Goal: Information Seeking & Learning: Learn about a topic

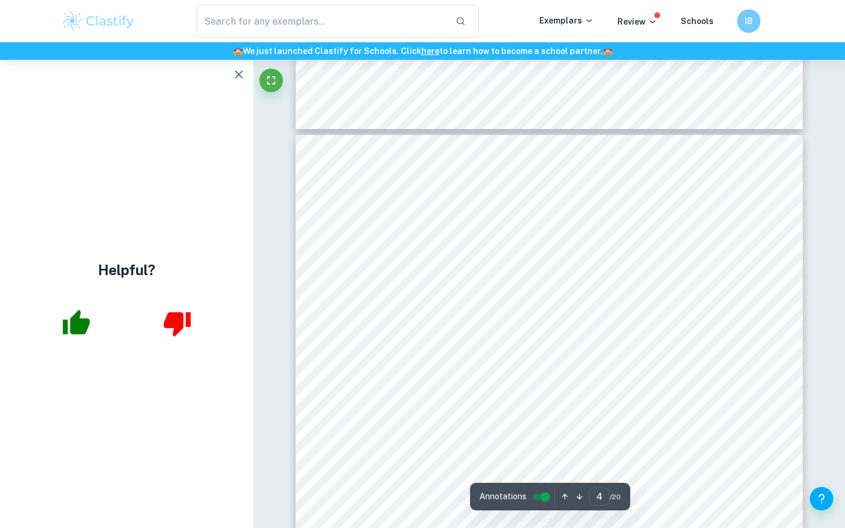
scroll to position [1654, 0]
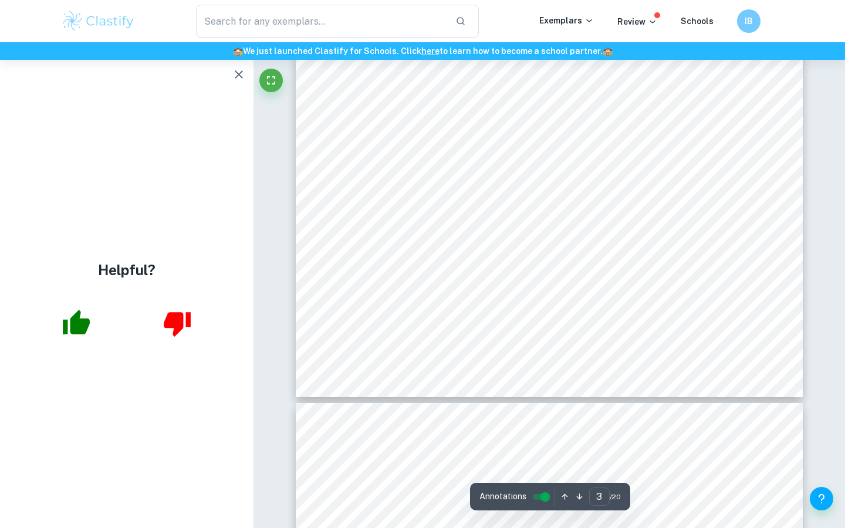
click at [242, 77] on icon "button" at bounding box center [239, 74] width 8 height 8
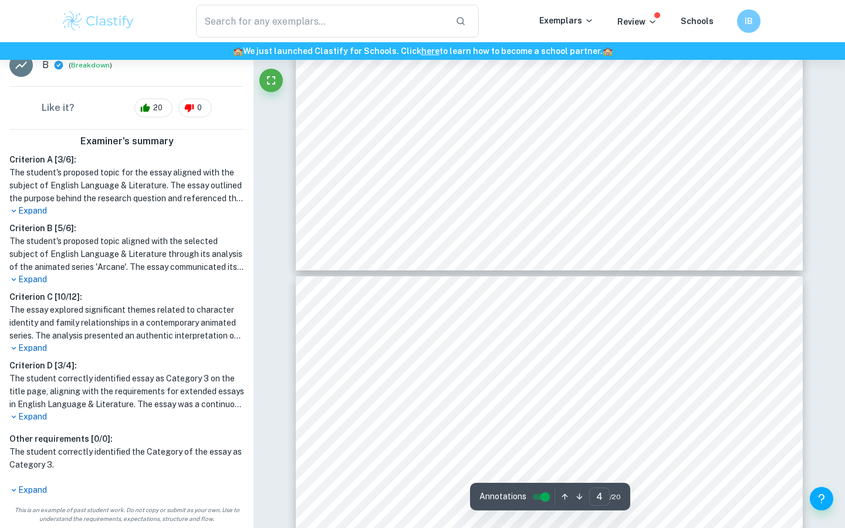
scroll to position [1962, 0]
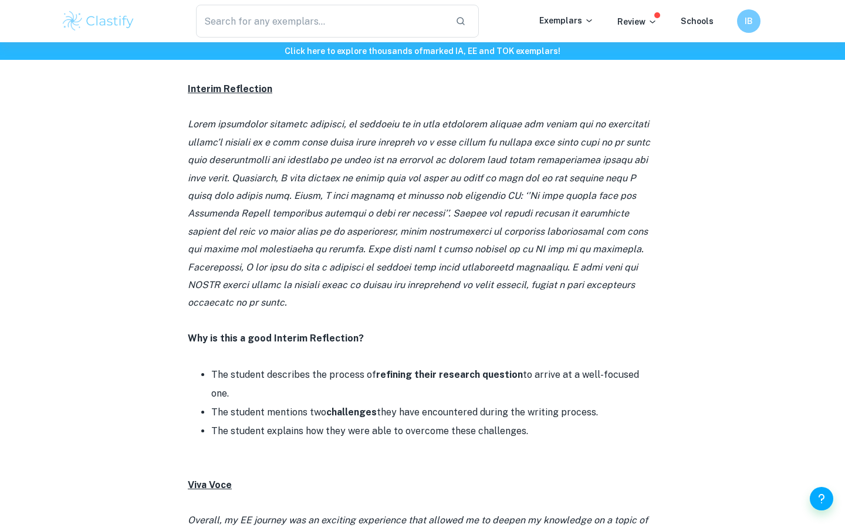
scroll to position [904, 0]
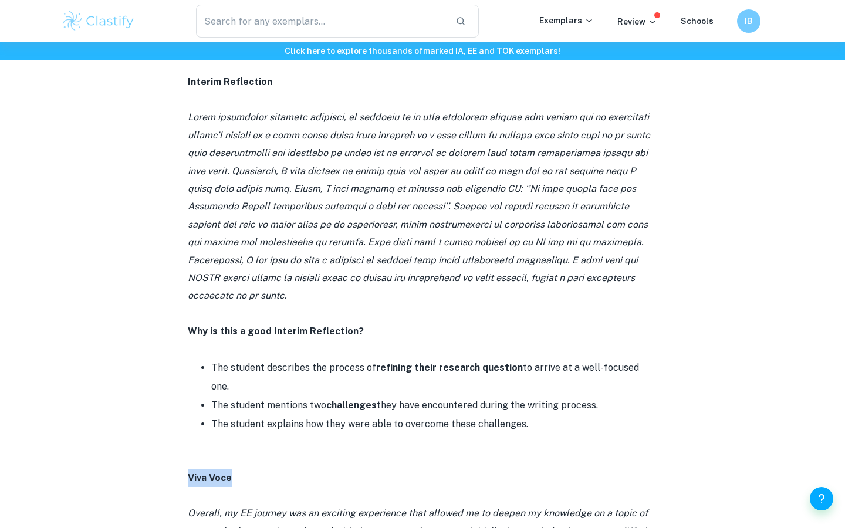
drag, startPoint x: 190, startPoint y: 421, endPoint x: 239, endPoint y: 424, distance: 50.0
click at [240, 469] on p "Viva Voce" at bounding box center [422, 478] width 469 height 18
click at [239, 469] on p "Viva Voce" at bounding box center [422, 478] width 469 height 18
drag, startPoint x: 239, startPoint y: 424, endPoint x: 169, endPoint y: 421, distance: 70.5
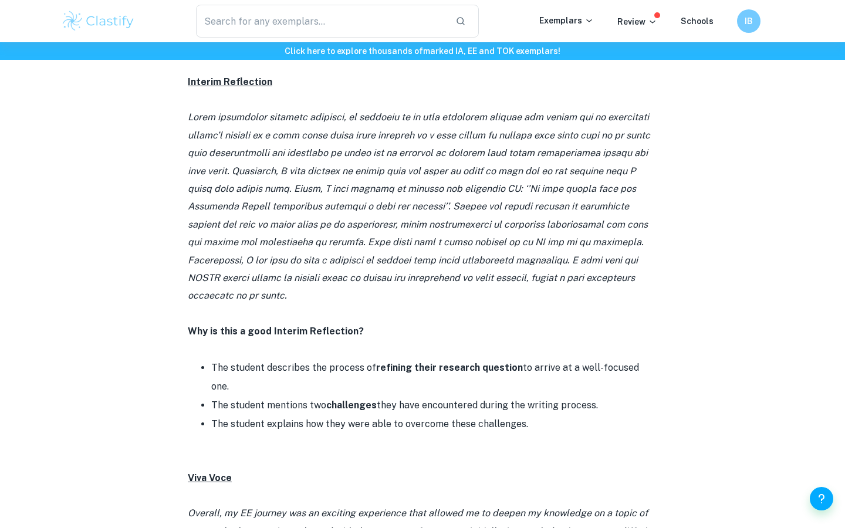
click at [344, 469] on p "Viva Voce" at bounding box center [422, 478] width 469 height 18
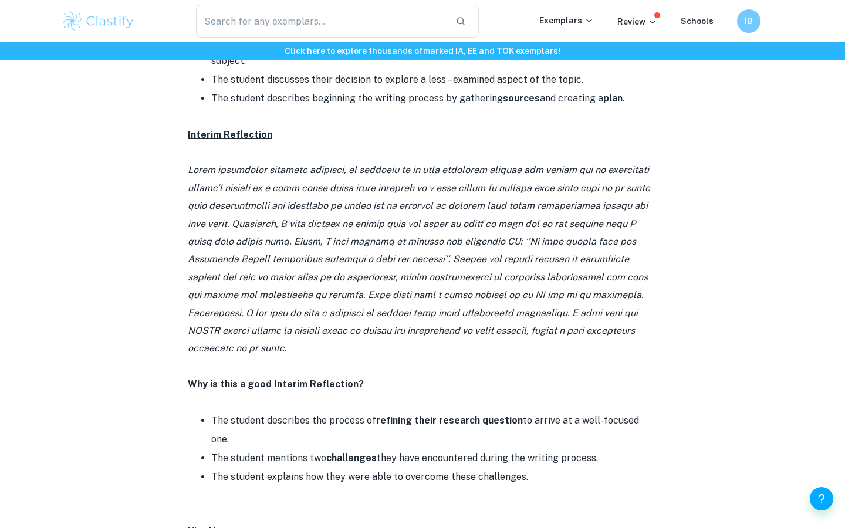
scroll to position [840, 0]
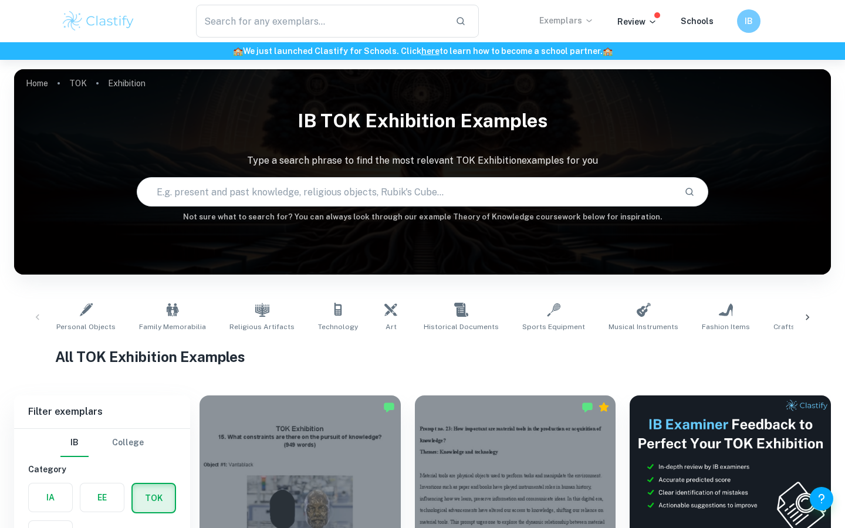
click at [550, 23] on p "Exemplars" at bounding box center [566, 20] width 55 height 13
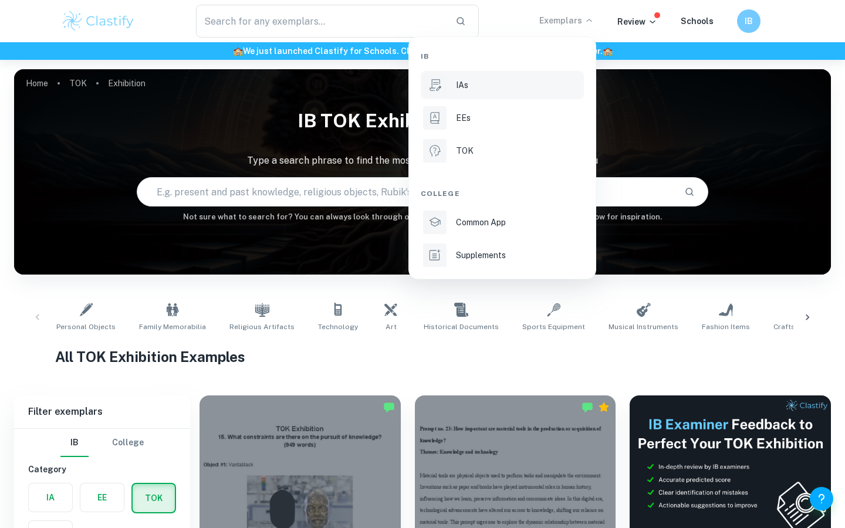
click at [486, 93] on li "IAs" at bounding box center [502, 85] width 163 height 28
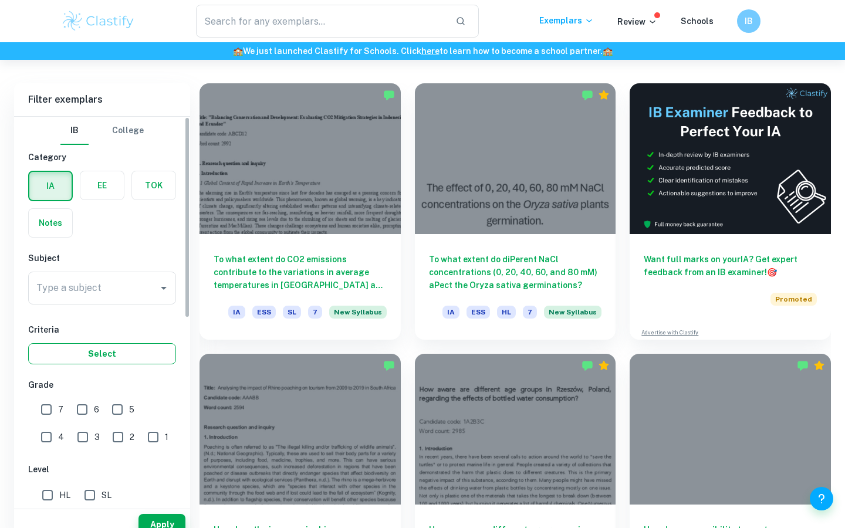
scroll to position [337, 0]
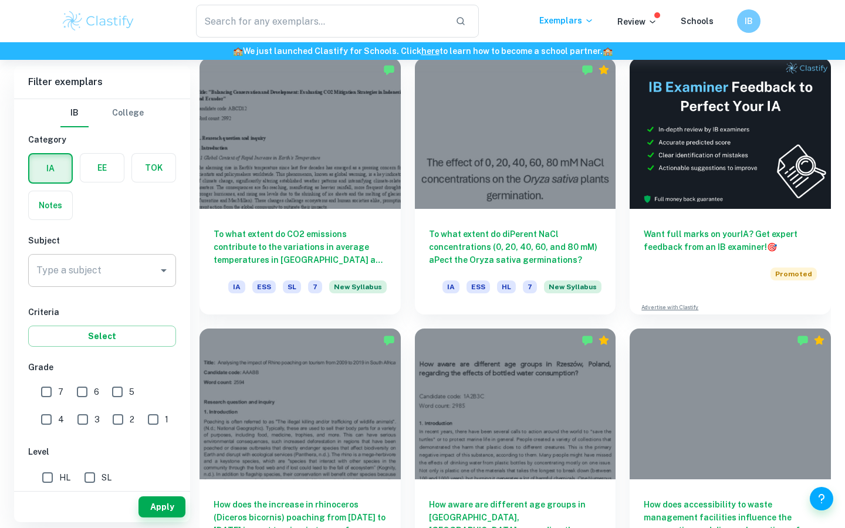
click at [97, 260] on input "Type a subject" at bounding box center [93, 270] width 120 height 22
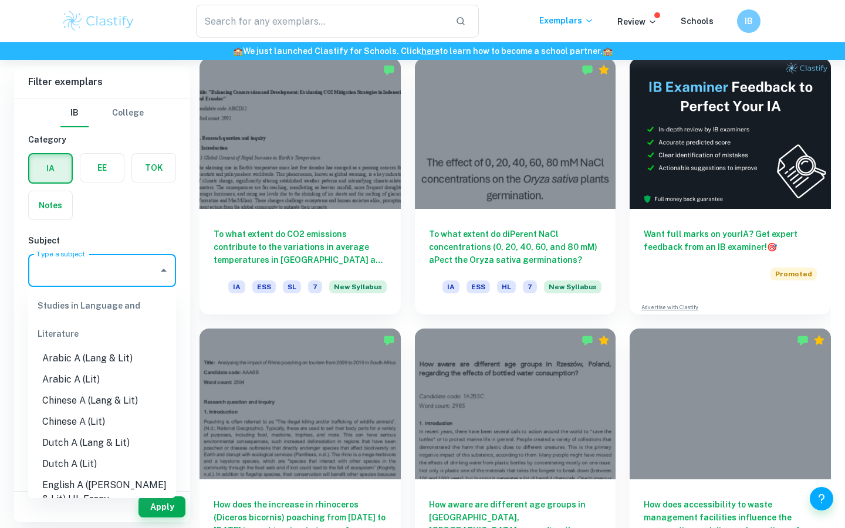
click at [100, 261] on input "Type a subject" at bounding box center [93, 270] width 120 height 22
click at [98, 266] on input "Type a subject" at bounding box center [93, 270] width 120 height 22
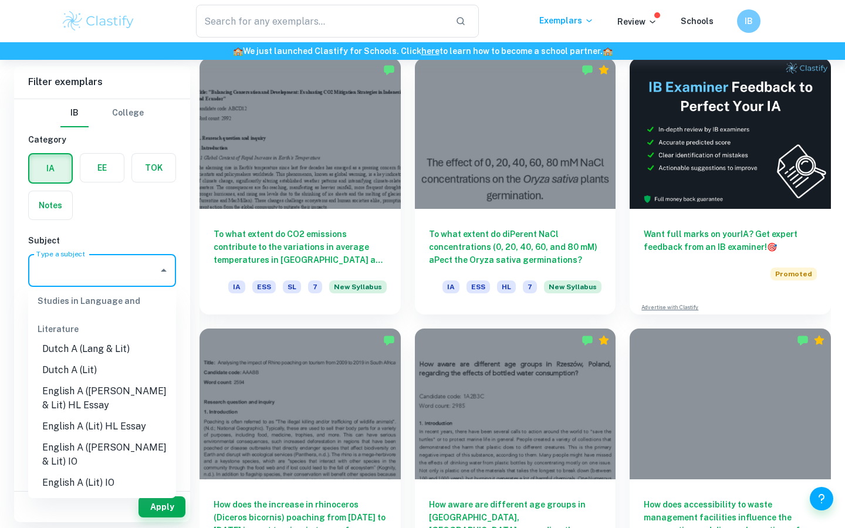
scroll to position [96, 0]
click at [102, 384] on li "English A (Lang & Lit) HL Essay" at bounding box center [102, 396] width 148 height 35
type input "English A (Lang & Lit) HL Essay"
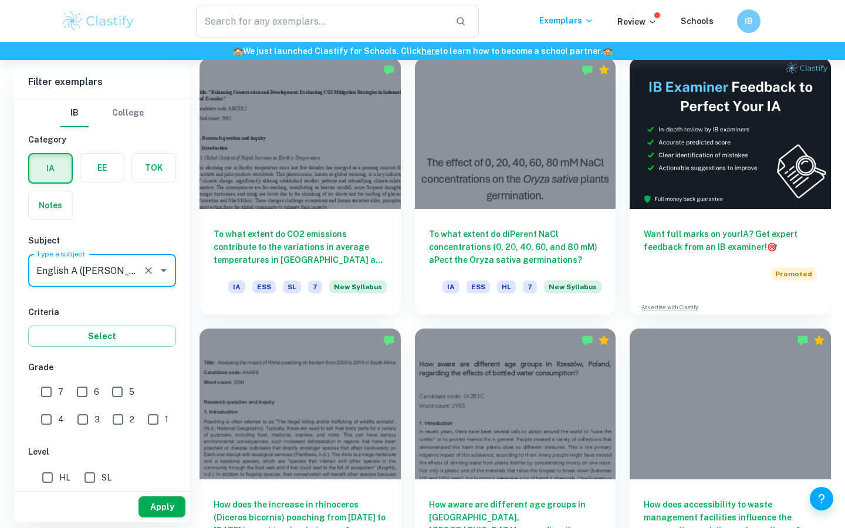
click at [164, 508] on button "Apply" at bounding box center [161, 506] width 47 height 21
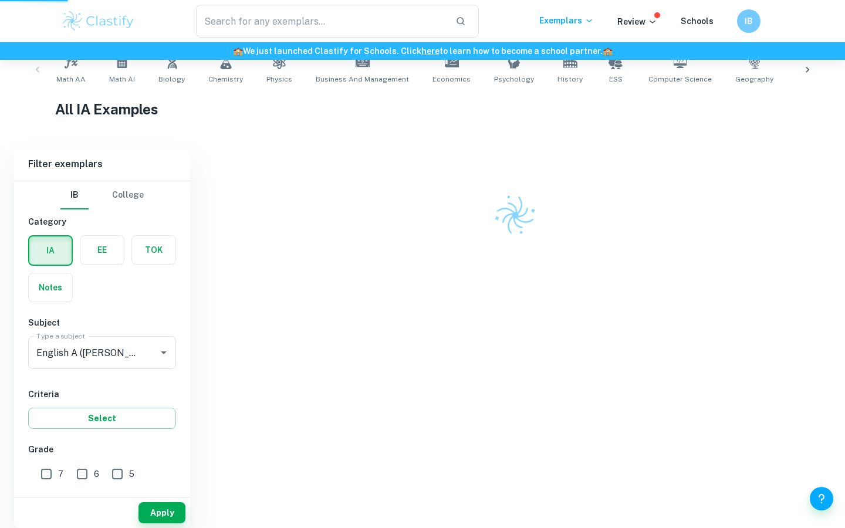
scroll to position [236, 0]
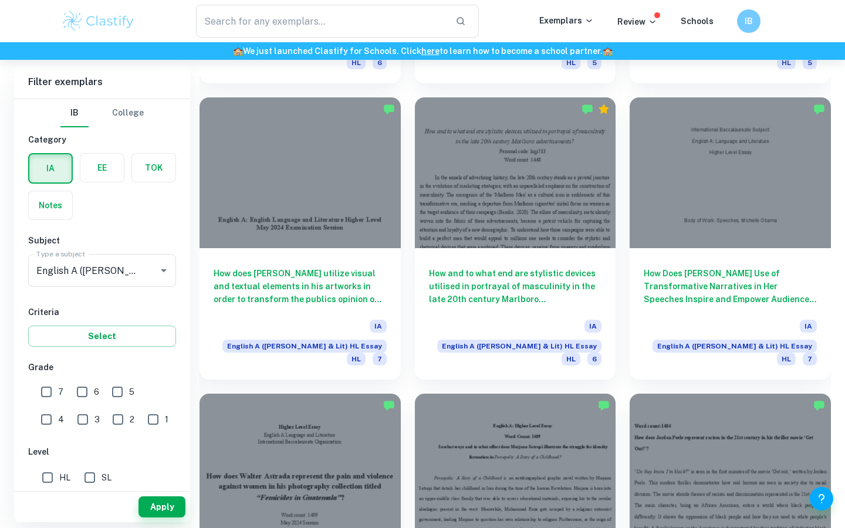
scroll to position [894, 0]
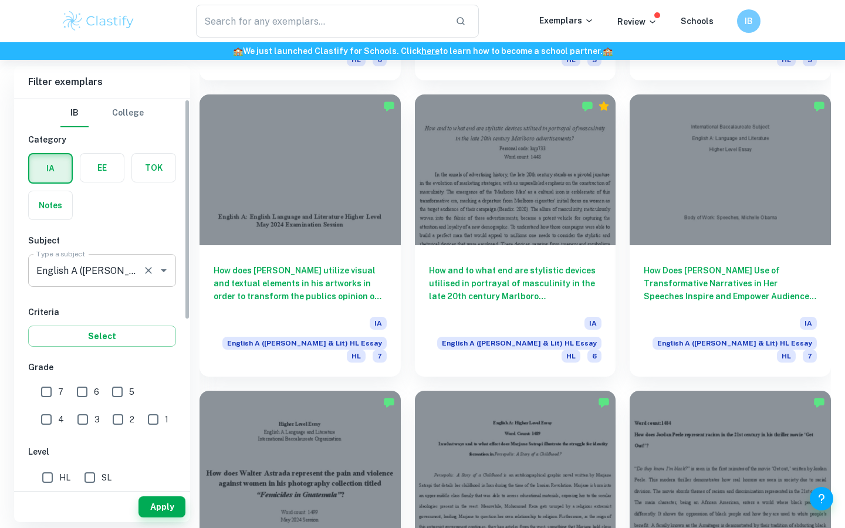
click at [110, 271] on input "English A (Lang & Lit) HL Essay" at bounding box center [85, 270] width 104 height 22
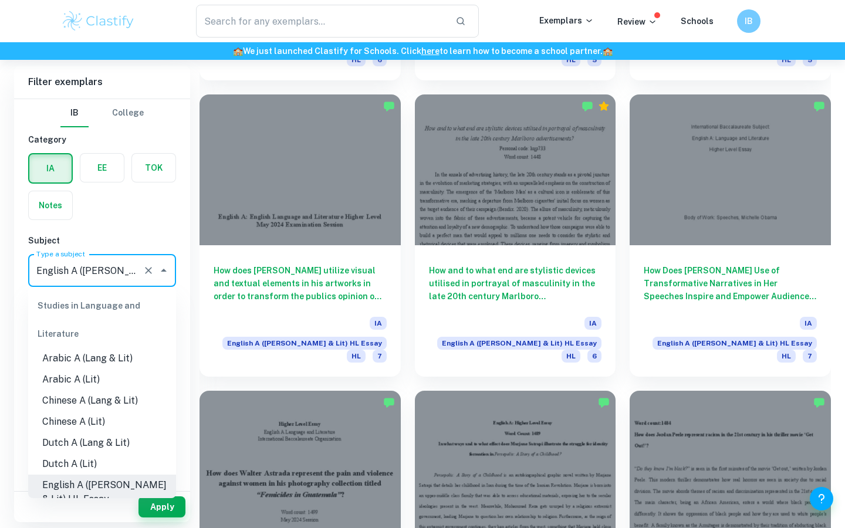
scroll to position [12, 0]
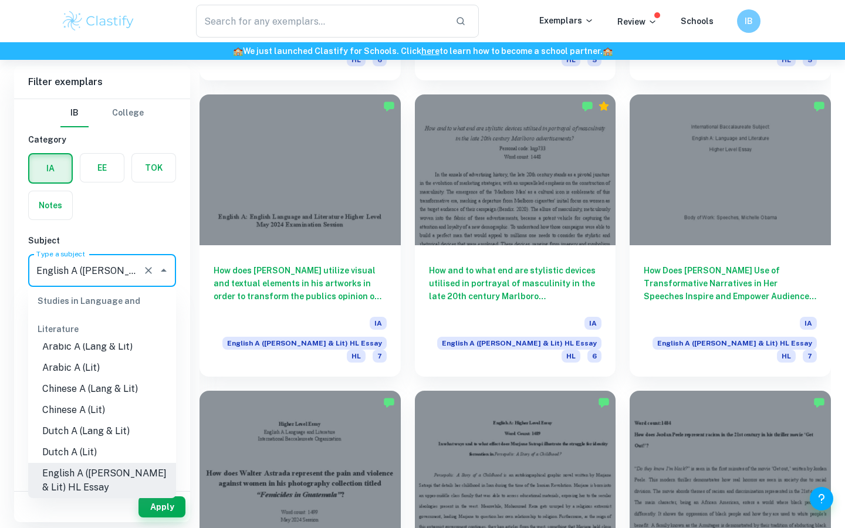
click at [148, 242] on h6 "Subject" at bounding box center [102, 240] width 148 height 13
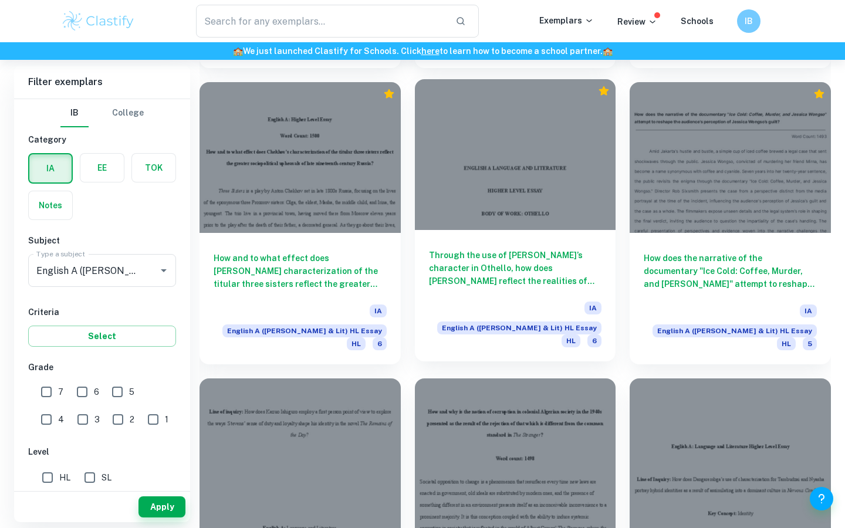
scroll to position [3873, 0]
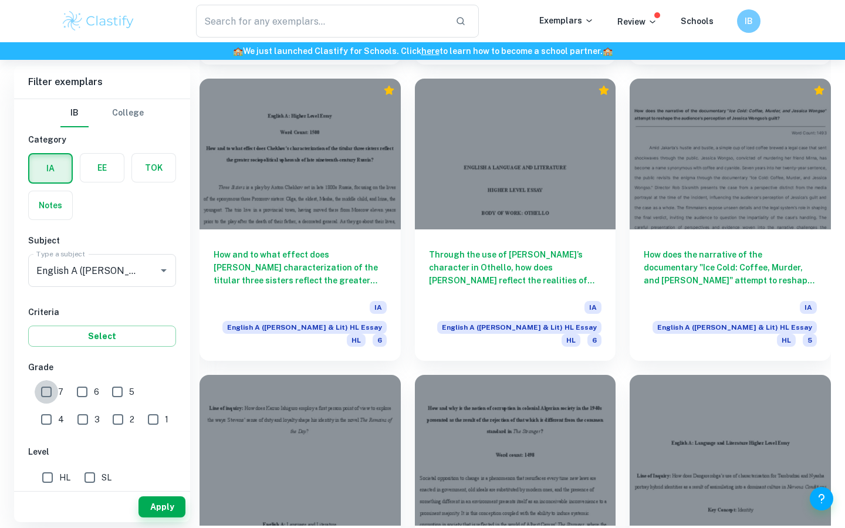
click at [39, 395] on input "7" at bounding box center [46, 391] width 23 height 23
checkbox input "true"
click at [159, 505] on button "Apply" at bounding box center [161, 506] width 47 height 21
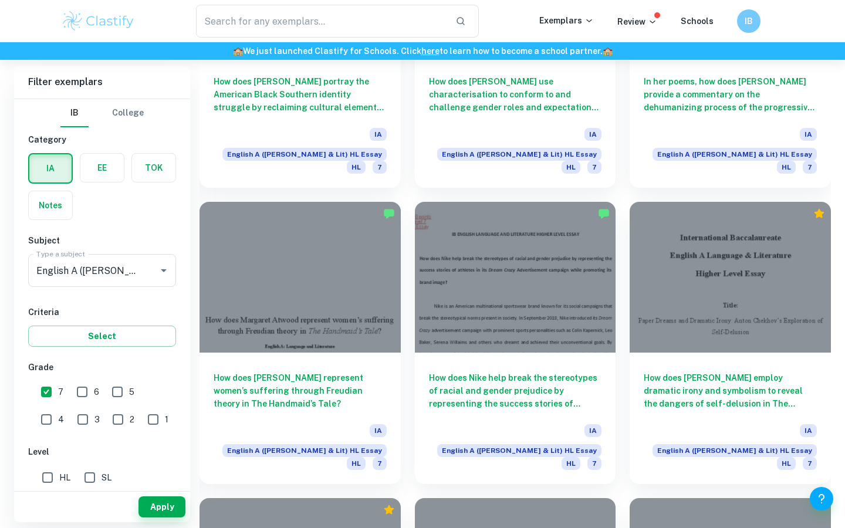
scroll to position [1369, 0]
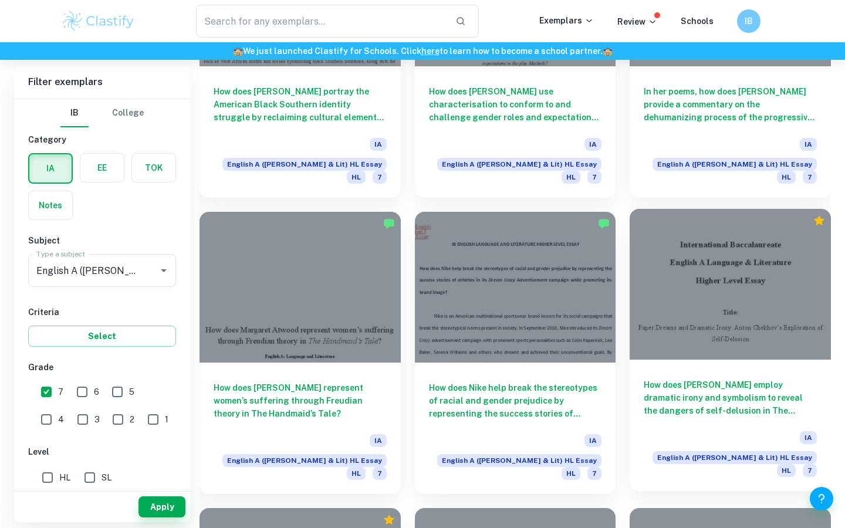
click at [798, 221] on div at bounding box center [730, 284] width 201 height 151
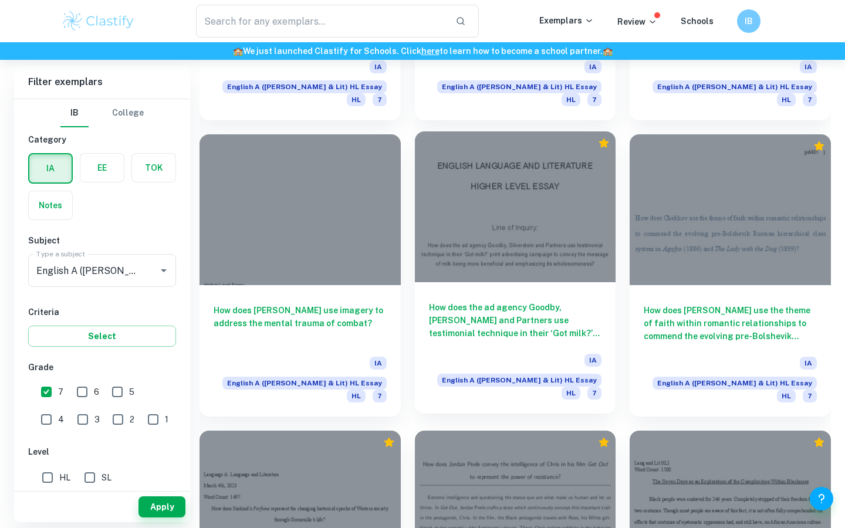
scroll to position [3056, 0]
